Goal: Navigation & Orientation: Go to known website

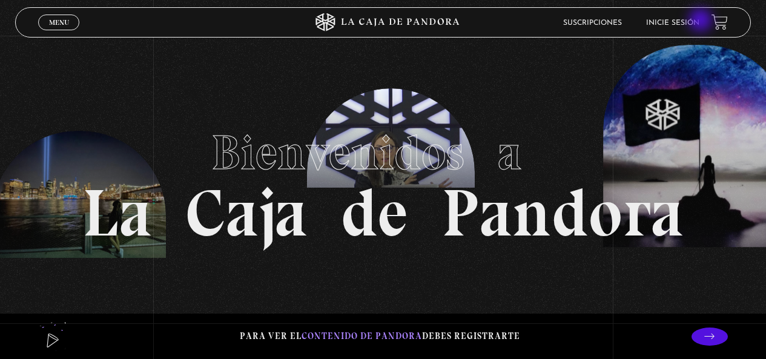
click at [700, 21] on link "Inicie sesión" at bounding box center [672, 22] width 53 height 7
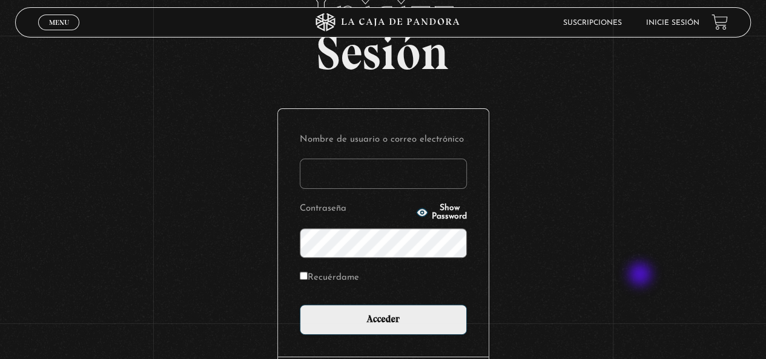
scroll to position [166, 0]
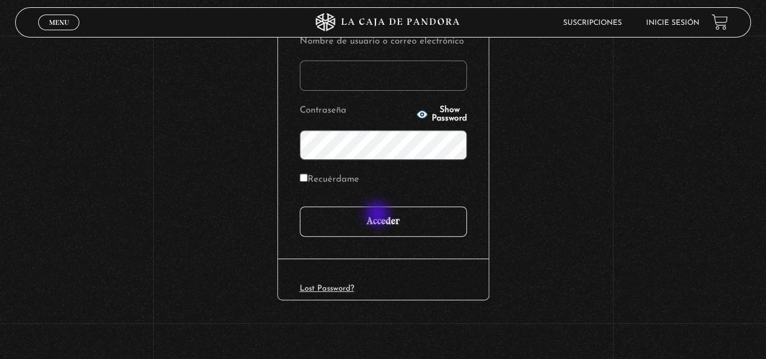
type input "desi.a.s31@gmail.com"
click at [380, 210] on input "Acceder" at bounding box center [383, 222] width 167 height 30
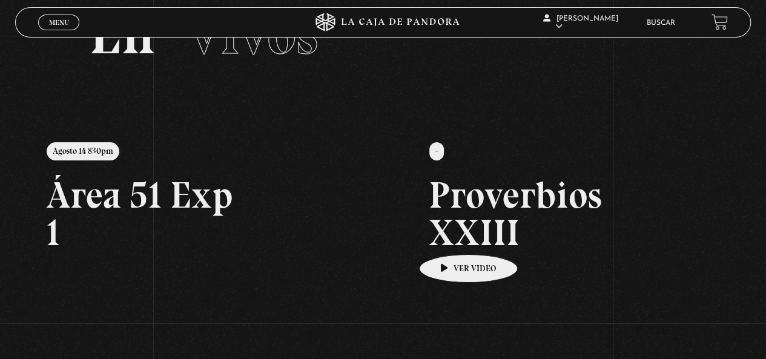
scroll to position [182, 0]
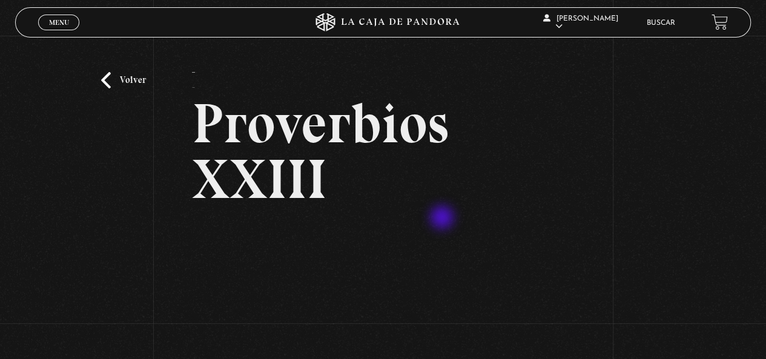
scroll to position [121, 0]
